Goal: Information Seeking & Learning: Find contact information

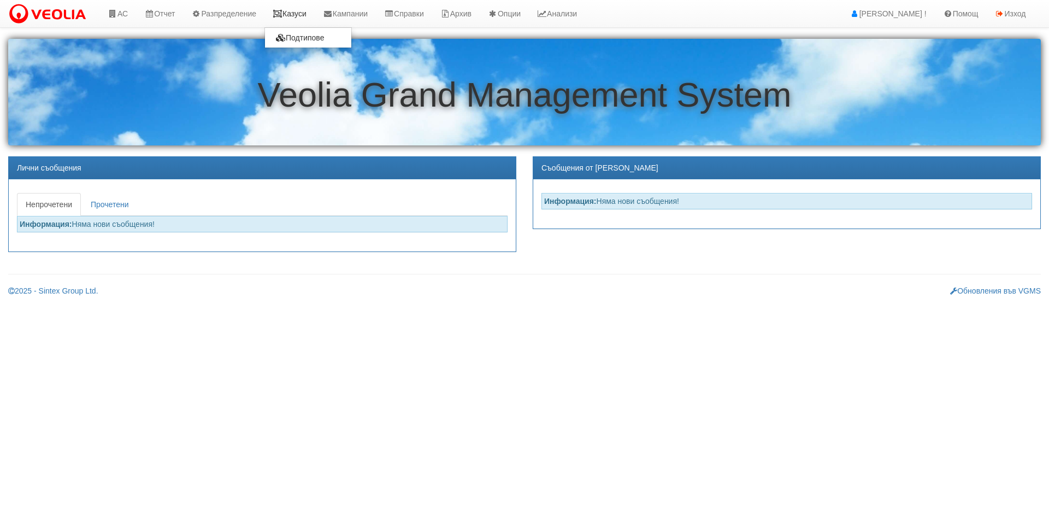
click at [296, 15] on link "Казуси" at bounding box center [290, 13] width 50 height 27
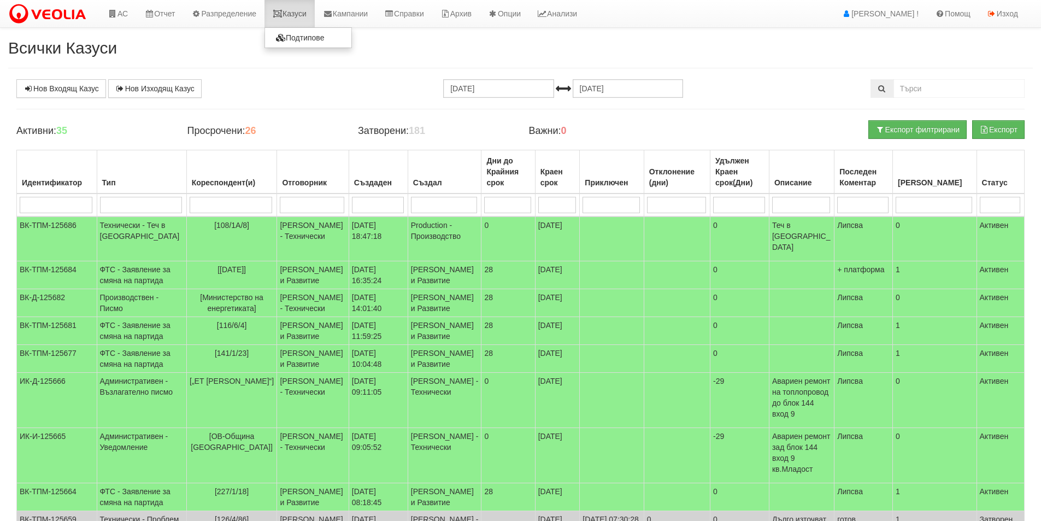
click at [312, 9] on link "Казуси" at bounding box center [290, 13] width 50 height 27
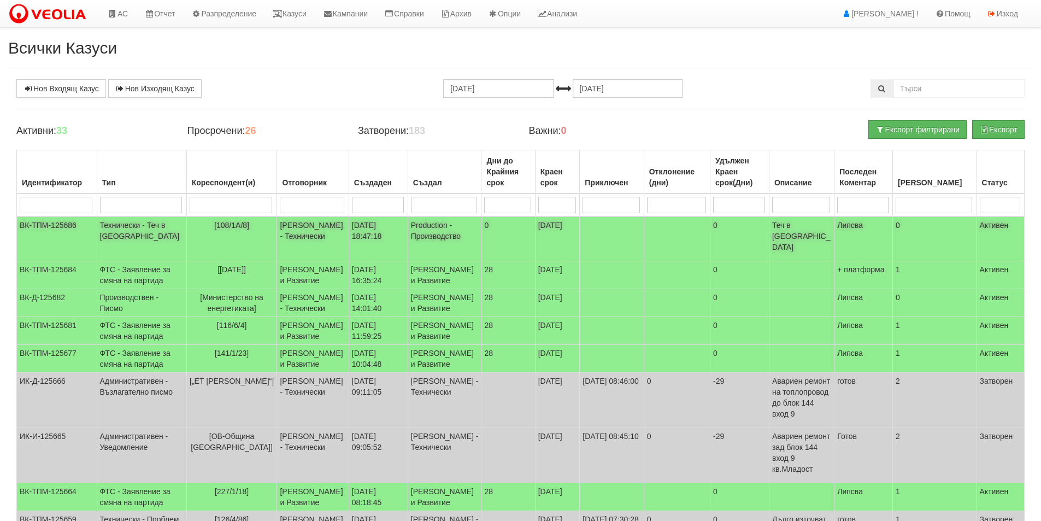
click at [391, 238] on td "[DATE] 18:47:18" at bounding box center [378, 238] width 59 height 45
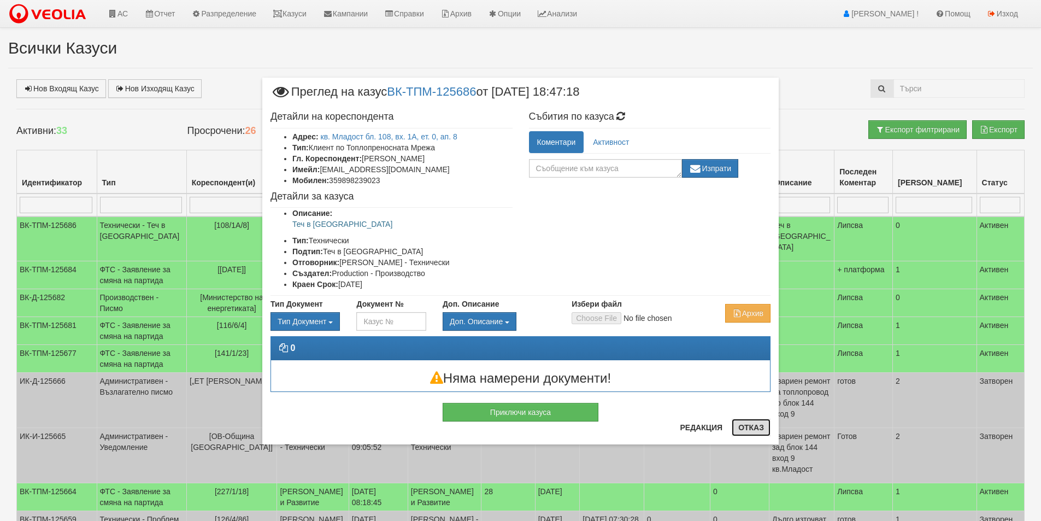
click at [755, 424] on button "Отказ" at bounding box center [751, 427] width 39 height 17
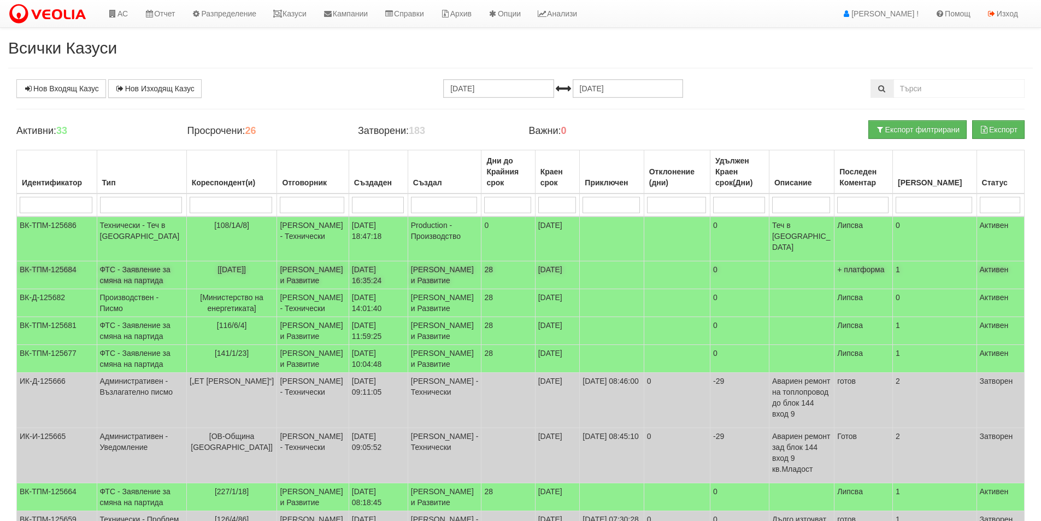
click at [315, 261] on td "[PERSON_NAME] и Развитие" at bounding box center [313, 275] width 72 height 28
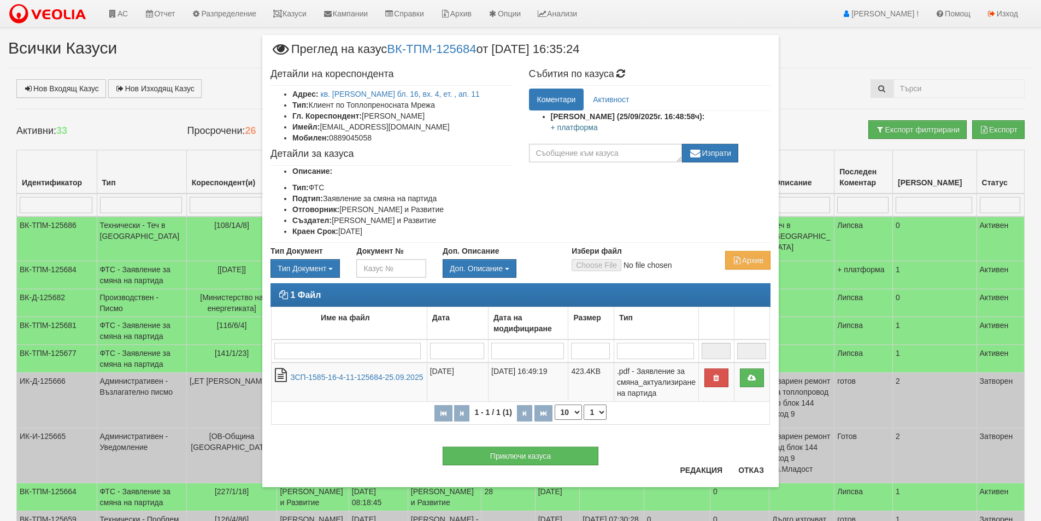
drag, startPoint x: 465, startPoint y: 113, endPoint x: 365, endPoint y: 116, distance: 100.1
click at [364, 116] on li "Гл. Кореспондент: [PERSON_NAME]" at bounding box center [402, 115] width 220 height 11
copy li "[PERSON_NAME]"
drag, startPoint x: 408, startPoint y: 128, endPoint x: 388, endPoint y: 137, distance: 21.8
click at [401, 132] on ul "Адрес: кв. [PERSON_NAME] бл. 16, вх. 4, ет. , ап. 11 Тип: Клиент по Топлопренос…" at bounding box center [392, 116] width 242 height 55
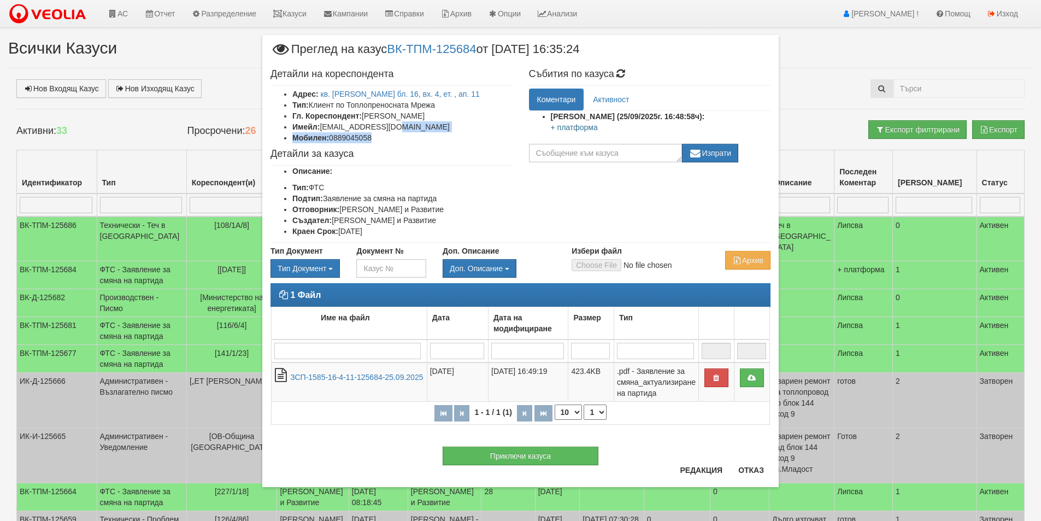
click at [384, 137] on li "Мобилен: 0889045058" at bounding box center [402, 137] width 220 height 11
drag, startPoint x: 362, startPoint y: 136, endPoint x: 332, endPoint y: 137, distance: 30.1
click at [332, 137] on li "Мобилен: 0889045058" at bounding box center [402, 137] width 220 height 11
copy li "0889045058"
click at [393, 125] on li "Имейл: [EMAIL_ADDRESS][DOMAIN_NAME]" at bounding box center [402, 126] width 220 height 11
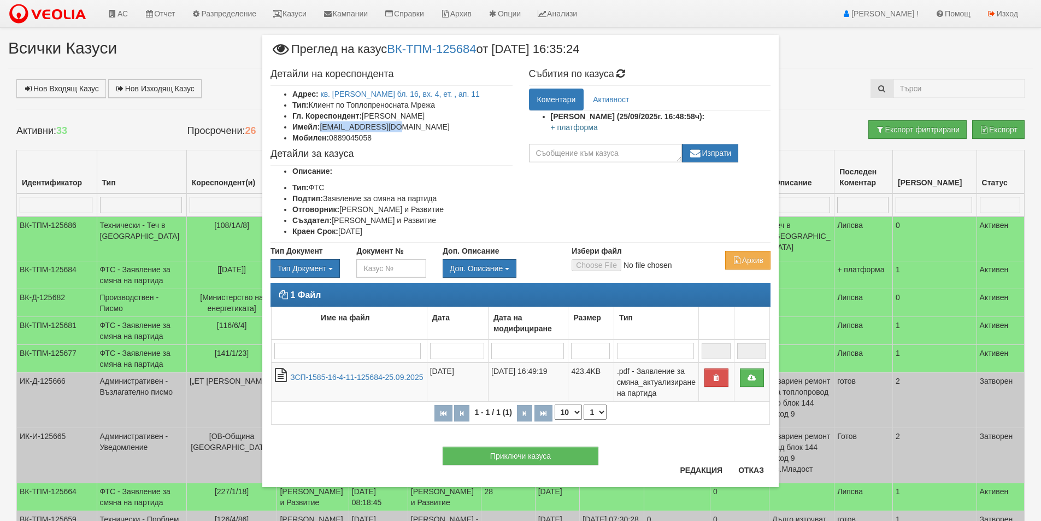
drag, startPoint x: 403, startPoint y: 124, endPoint x: 323, endPoint y: 125, distance: 80.3
click at [323, 125] on li "Имейл: [EMAIL_ADDRESS][DOMAIN_NAME]" at bounding box center [402, 126] width 220 height 11
copy li "[EMAIL_ADDRESS][DOMAIN_NAME]"
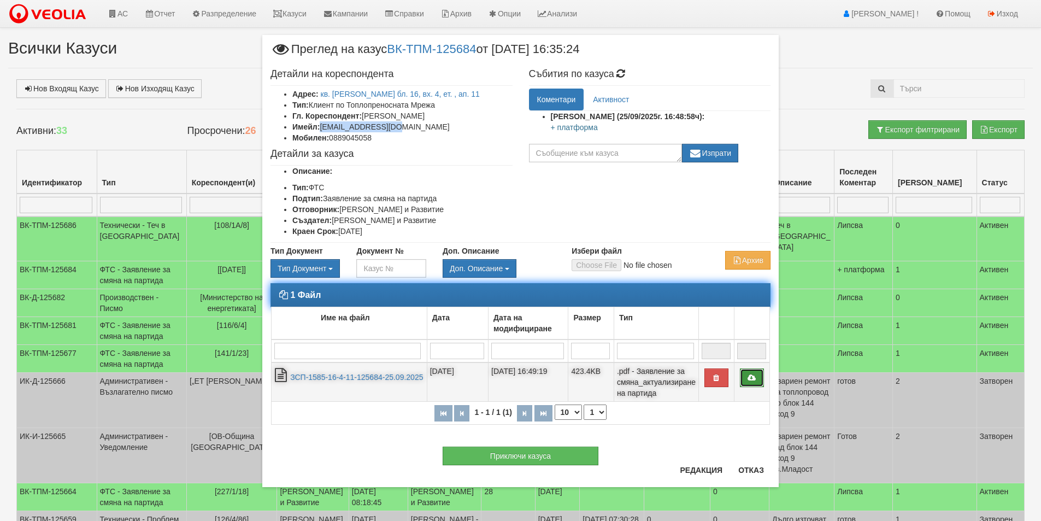
click at [748, 383] on link at bounding box center [752, 377] width 24 height 19
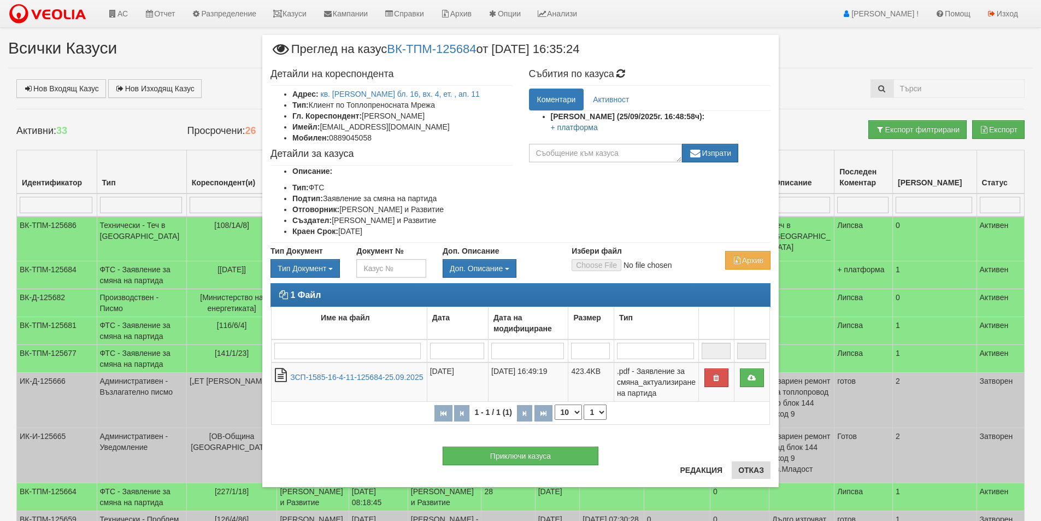
click at [762, 464] on div "Приключи казуса" at bounding box center [520, 451] width 516 height 30
click at [747, 477] on button "Отказ" at bounding box center [751, 469] width 39 height 17
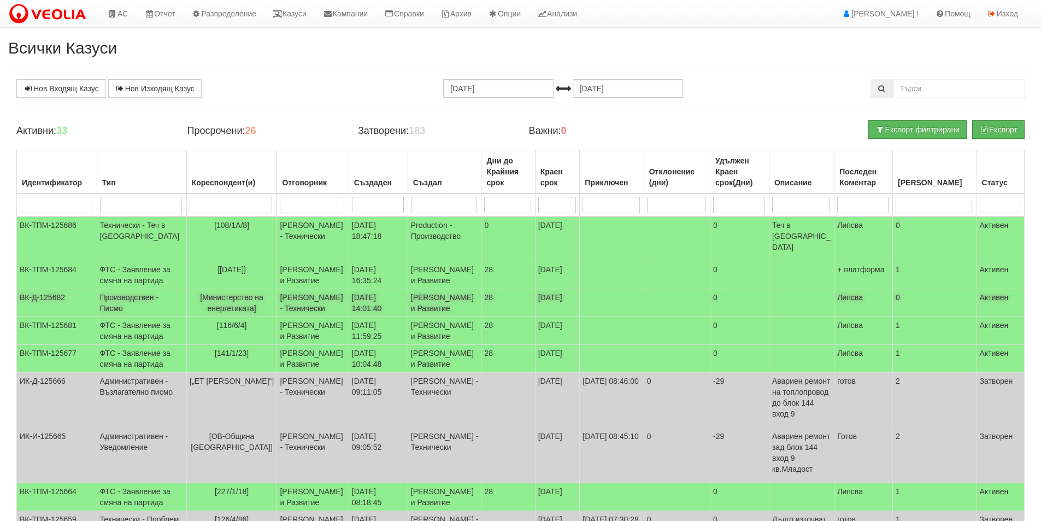
click at [328, 298] on td "[PERSON_NAME] - Технически" at bounding box center [313, 303] width 72 height 28
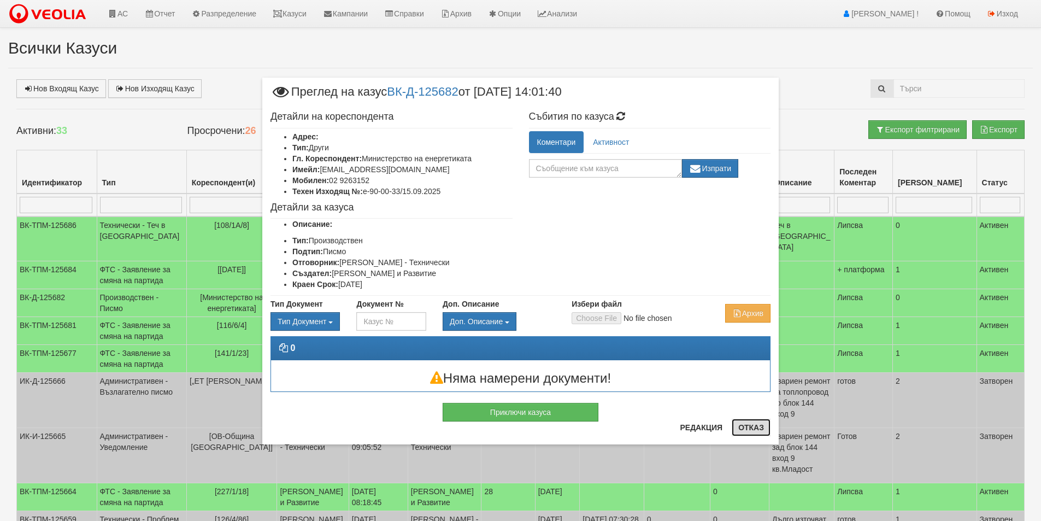
click at [748, 425] on button "Отказ" at bounding box center [751, 427] width 39 height 17
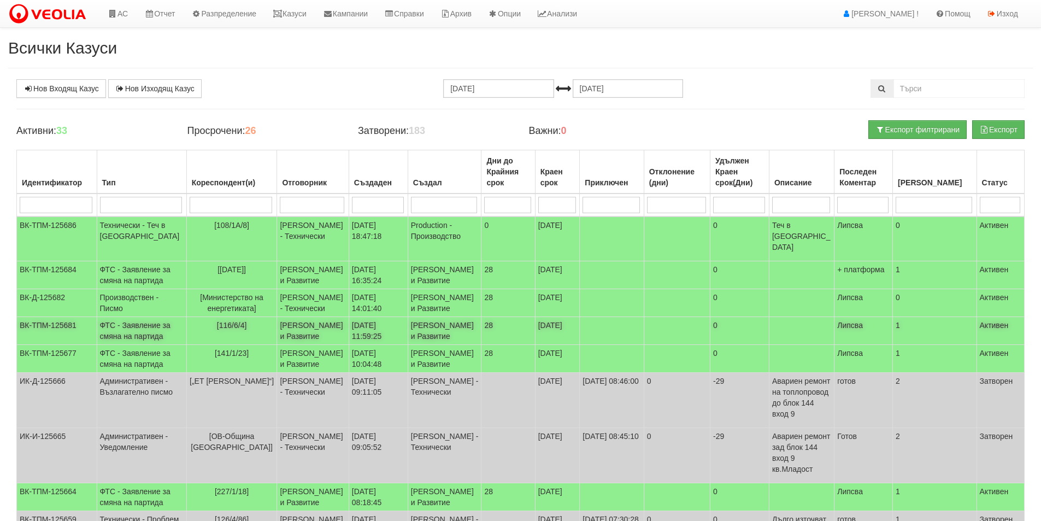
click at [363, 345] on td "[DATE] 11:59:25" at bounding box center [378, 331] width 59 height 28
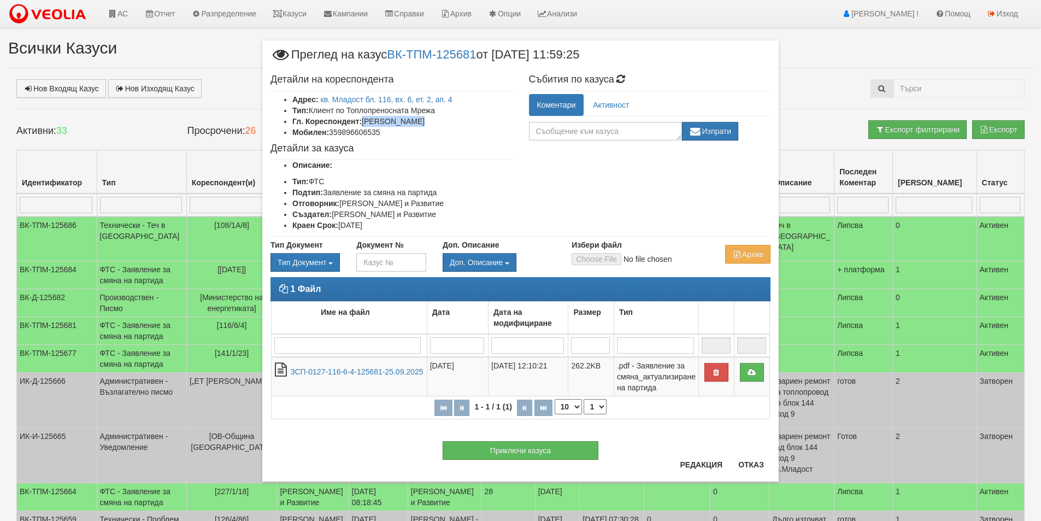
drag, startPoint x: 423, startPoint y: 121, endPoint x: 364, endPoint y: 122, distance: 59.0
click at [364, 122] on li "Гл. Кореспондент: [PERSON_NAME]" at bounding box center [402, 121] width 220 height 11
copy li "[PERSON_NAME]"
drag, startPoint x: 415, startPoint y: 136, endPoint x: 333, endPoint y: 130, distance: 82.8
click at [333, 130] on li "Мобилен: 359896606535" at bounding box center [402, 132] width 220 height 11
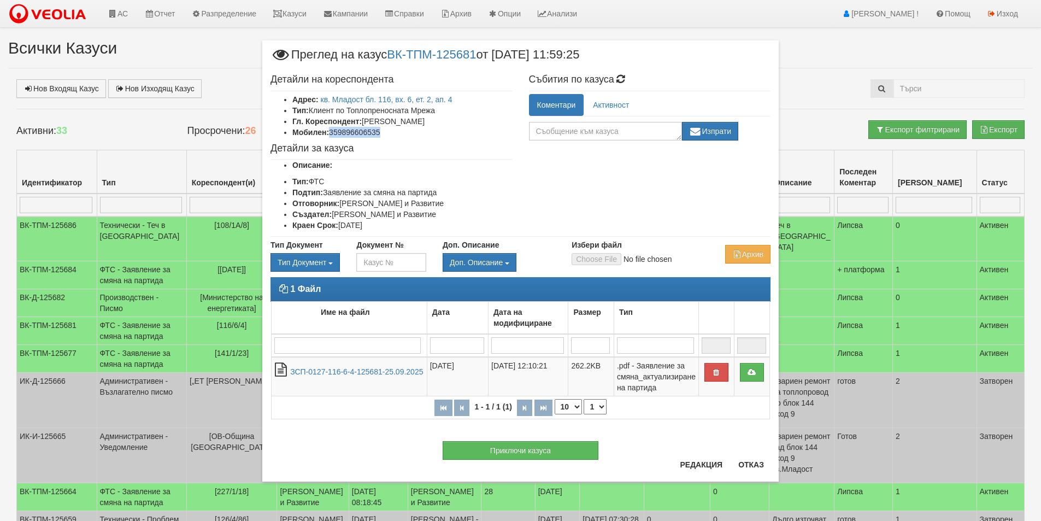
copy li "359896606535"
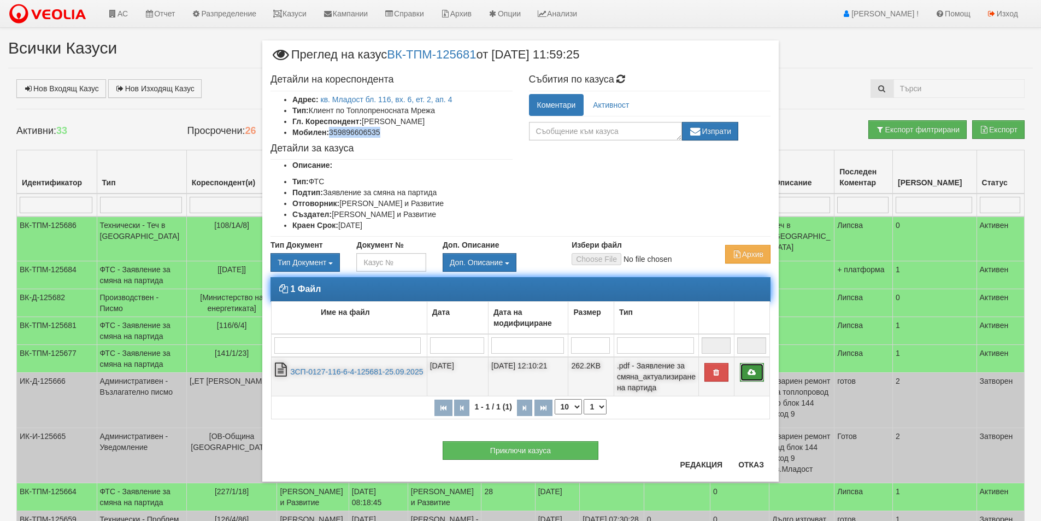
click at [760, 371] on link at bounding box center [752, 372] width 24 height 19
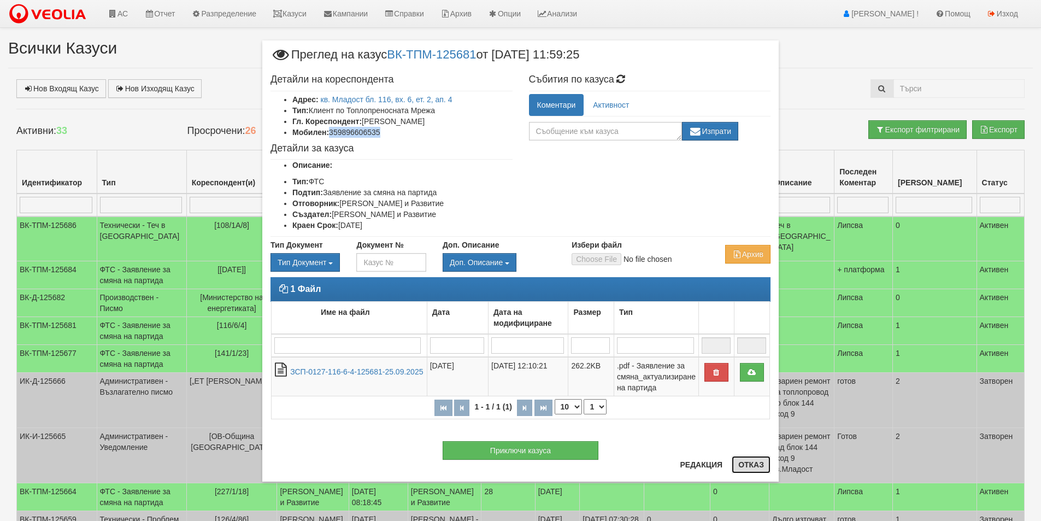
click at [752, 468] on button "Отказ" at bounding box center [751, 464] width 39 height 17
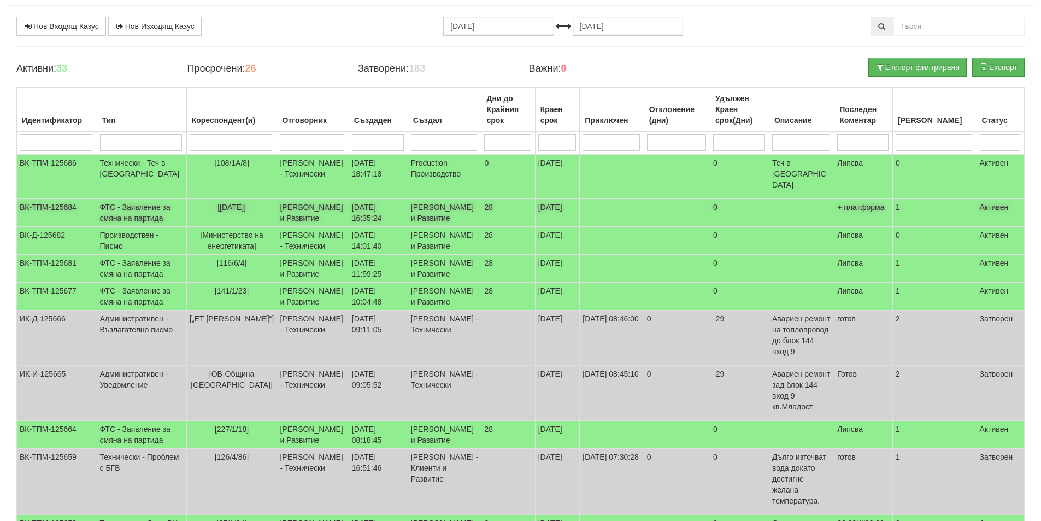
scroll to position [55, 0]
